Goal: Check status

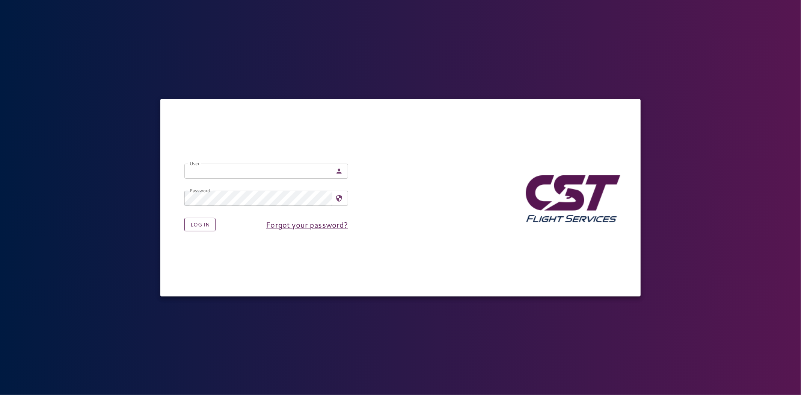
type input "**********"
click at [189, 230] on button "Log in" at bounding box center [199, 225] width 31 height 14
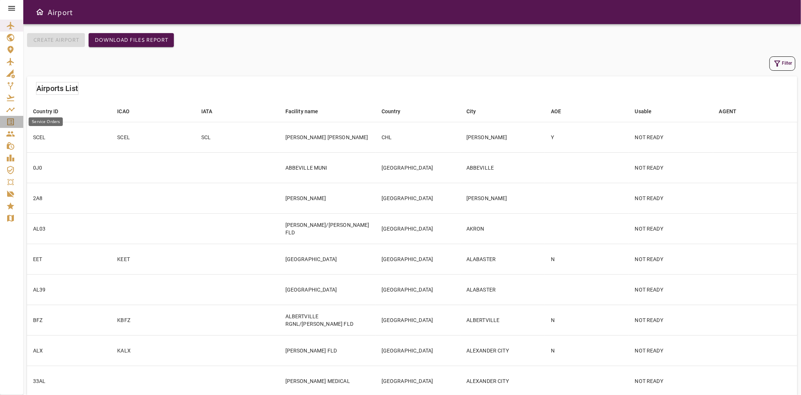
click at [13, 117] on icon "Service Orders" at bounding box center [10, 121] width 9 height 9
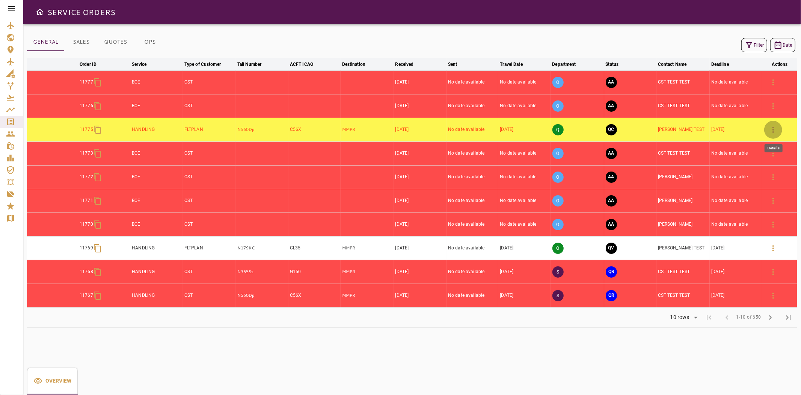
click at [772, 135] on button "button" at bounding box center [774, 130] width 18 height 18
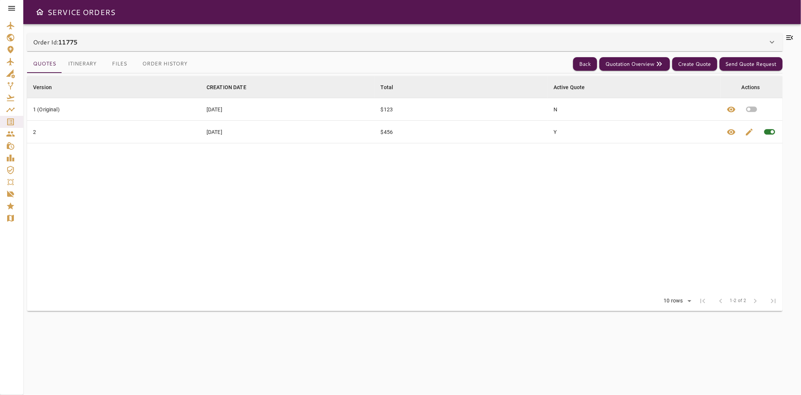
click at [81, 46] on div "Order Id: 11775" at bounding box center [400, 42] width 735 height 9
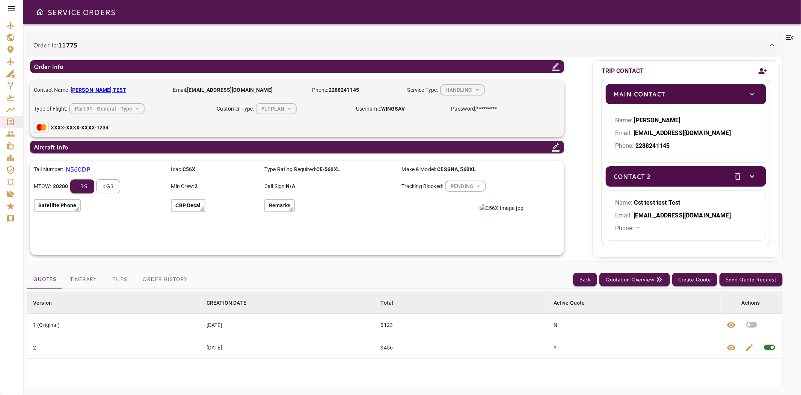
scroll to position [83, 0]
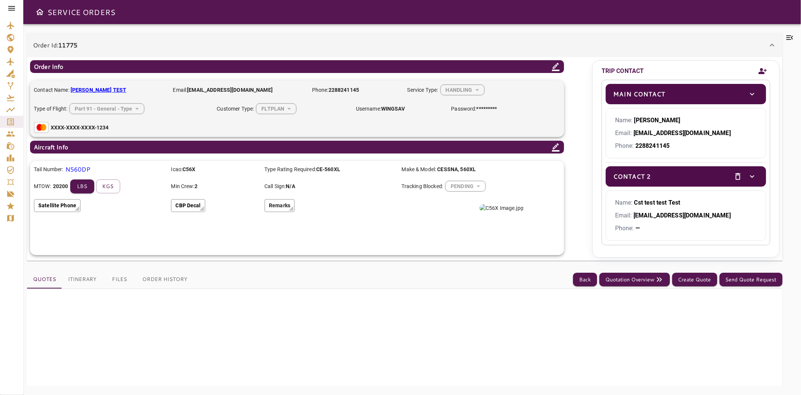
click at [83, 281] on button "Itinerary" at bounding box center [82, 279] width 41 height 18
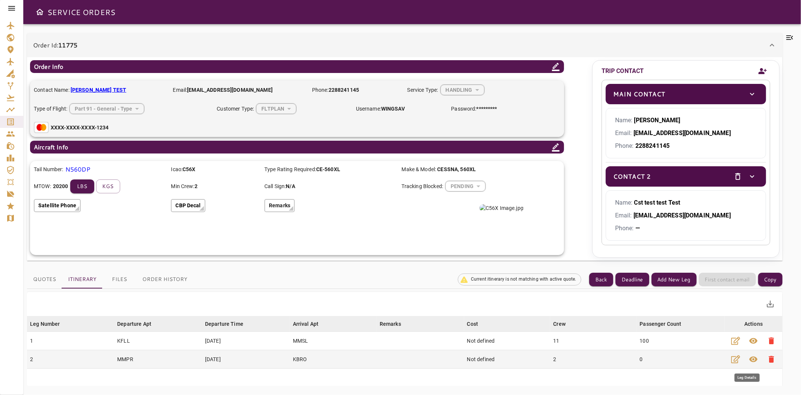
click at [750, 360] on span "visibility" at bounding box center [754, 358] width 9 height 9
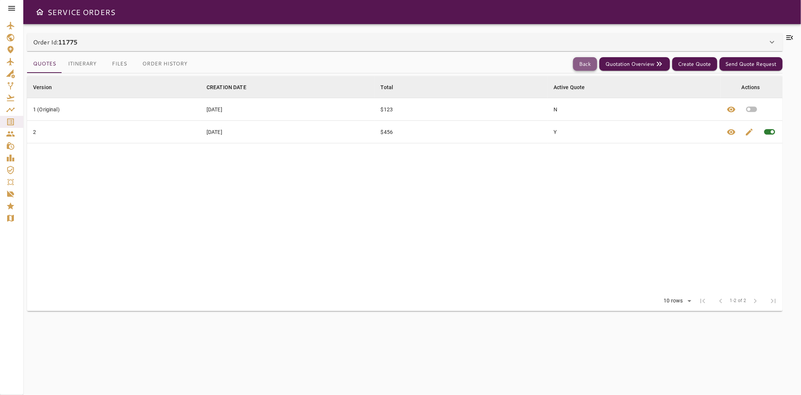
click at [580, 61] on button "Back" at bounding box center [585, 64] width 24 height 14
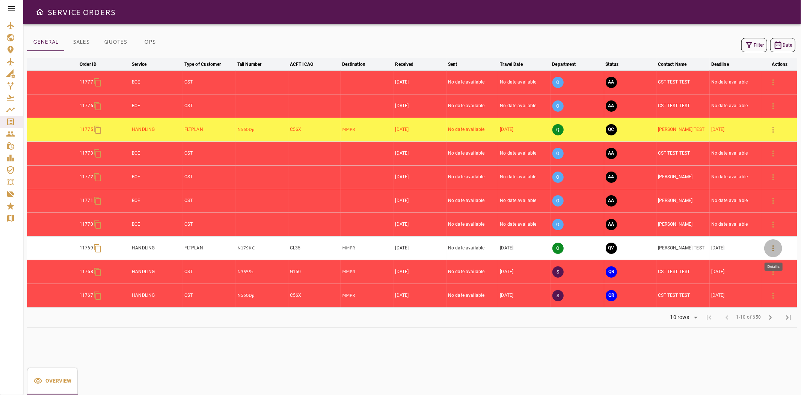
click at [771, 252] on icon "button" at bounding box center [773, 247] width 9 height 9
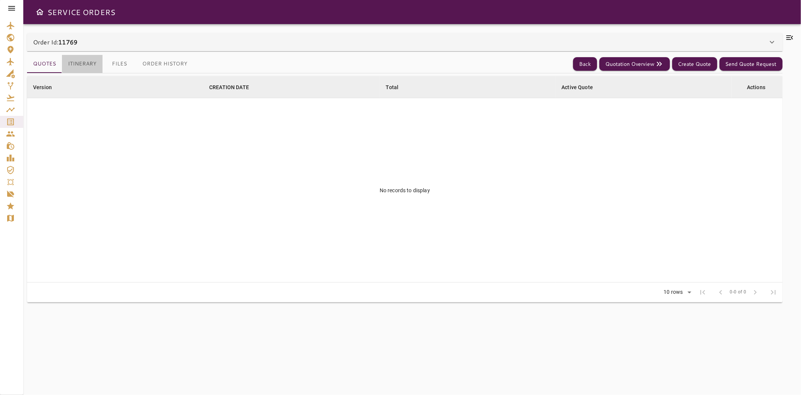
click at [90, 65] on button "Itinerary" at bounding box center [82, 64] width 41 height 18
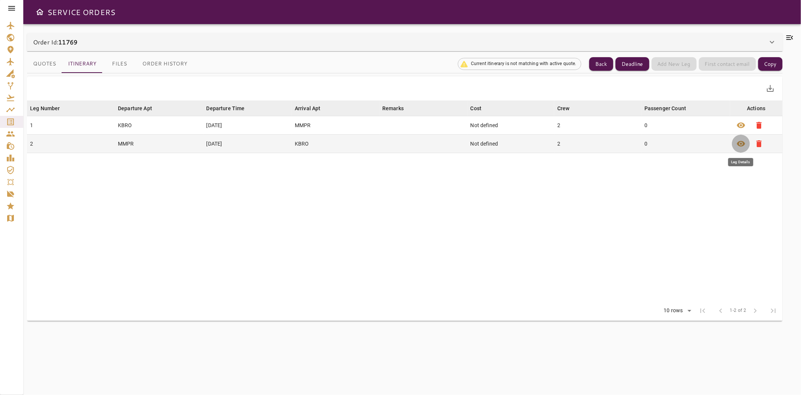
click at [739, 142] on span "visibility" at bounding box center [741, 143] width 9 height 9
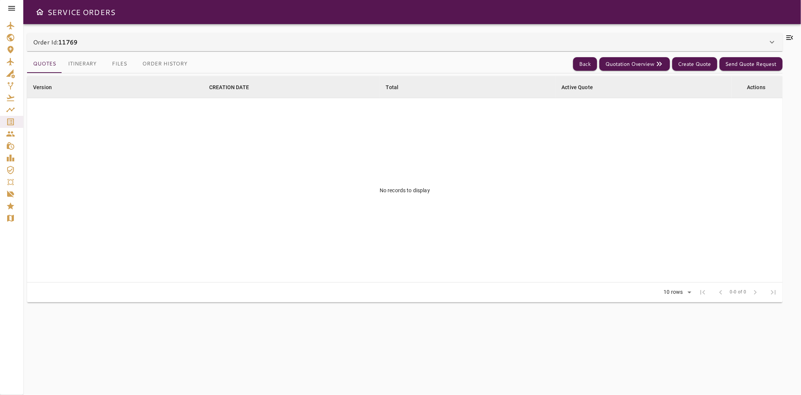
click at [68, 69] on button "Itinerary" at bounding box center [82, 64] width 41 height 18
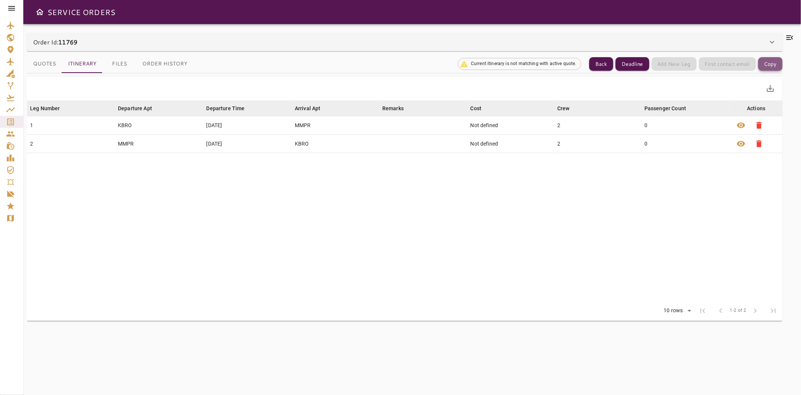
click at [765, 66] on button "Copy" at bounding box center [771, 64] width 24 height 14
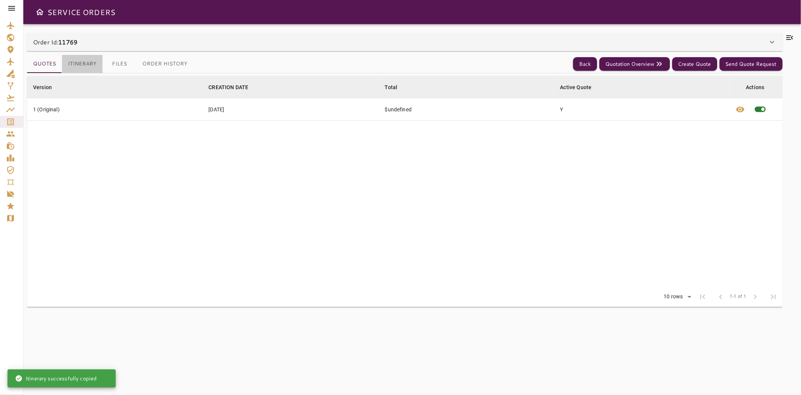
click at [88, 63] on button "Itinerary" at bounding box center [82, 64] width 41 height 18
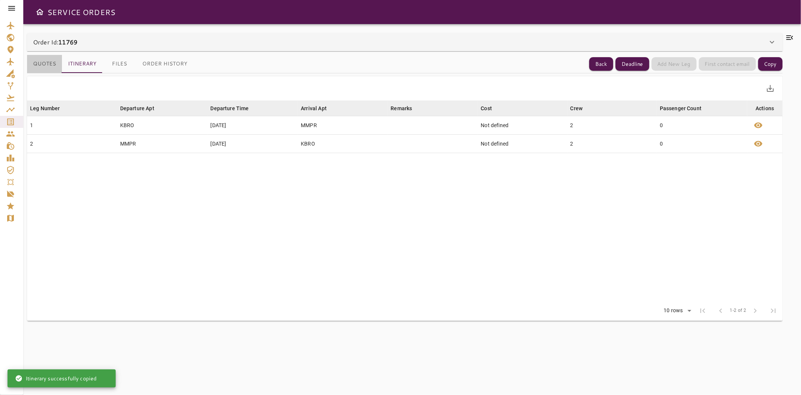
click at [53, 65] on button "Quotes" at bounding box center [44, 64] width 35 height 18
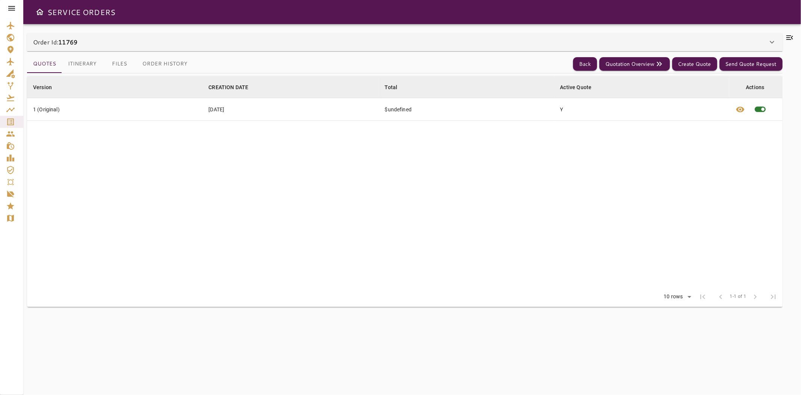
click at [88, 63] on button "Itinerary" at bounding box center [82, 64] width 41 height 18
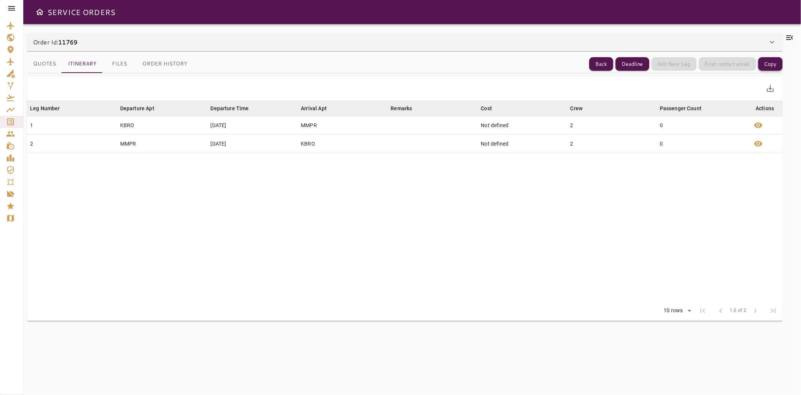
click at [780, 62] on button "Copy" at bounding box center [771, 64] width 24 height 14
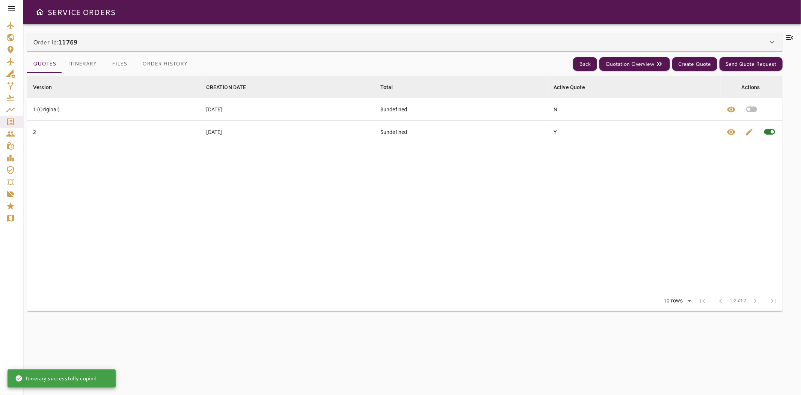
click at [78, 66] on button "Itinerary" at bounding box center [82, 64] width 41 height 18
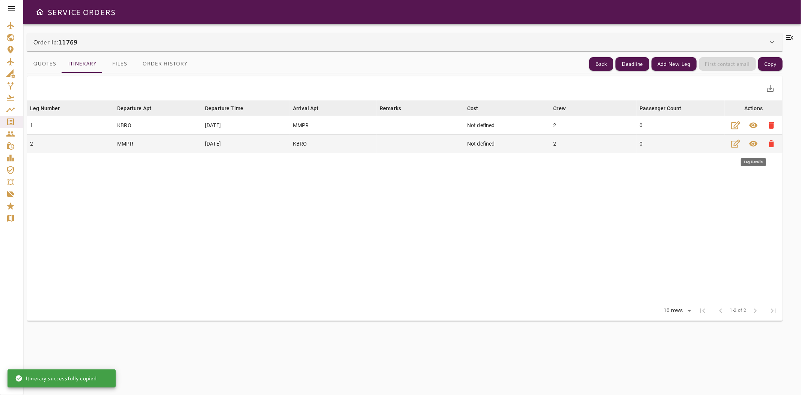
click at [754, 143] on span "visibility" at bounding box center [754, 143] width 9 height 9
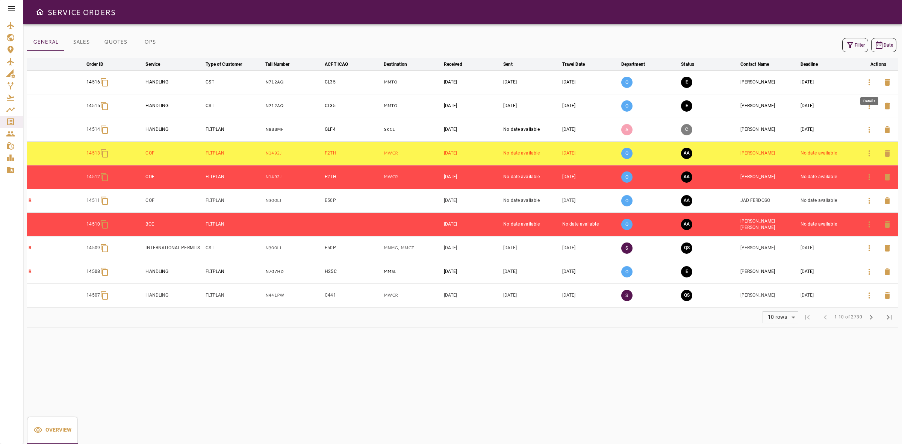
click at [866, 83] on icon "button" at bounding box center [869, 82] width 9 height 9
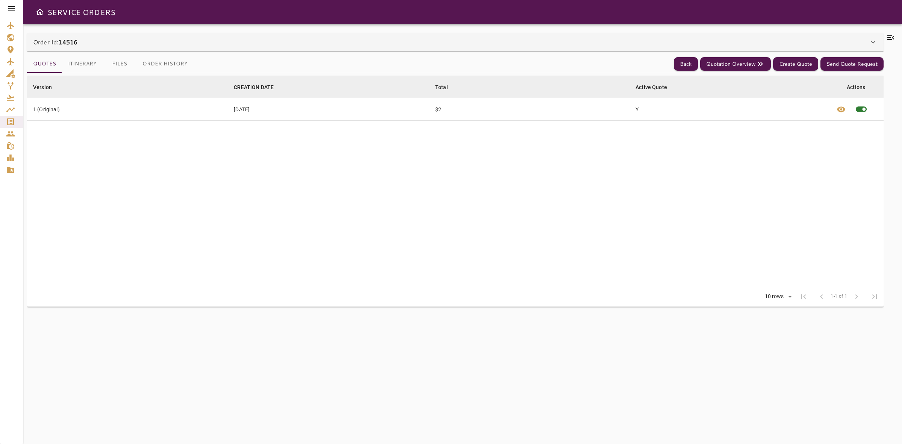
click at [78, 70] on button "Itinerary" at bounding box center [82, 64] width 41 height 18
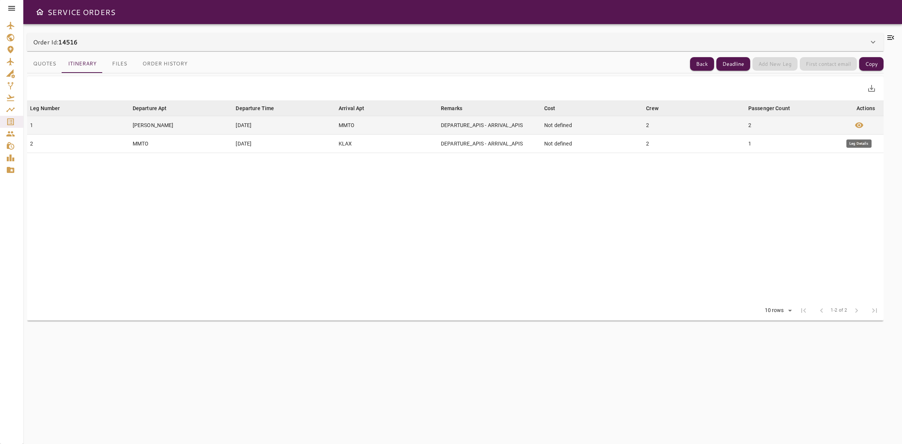
click at [862, 126] on span "visibility" at bounding box center [858, 125] width 9 height 9
